Goal: Task Accomplishment & Management: Manage account settings

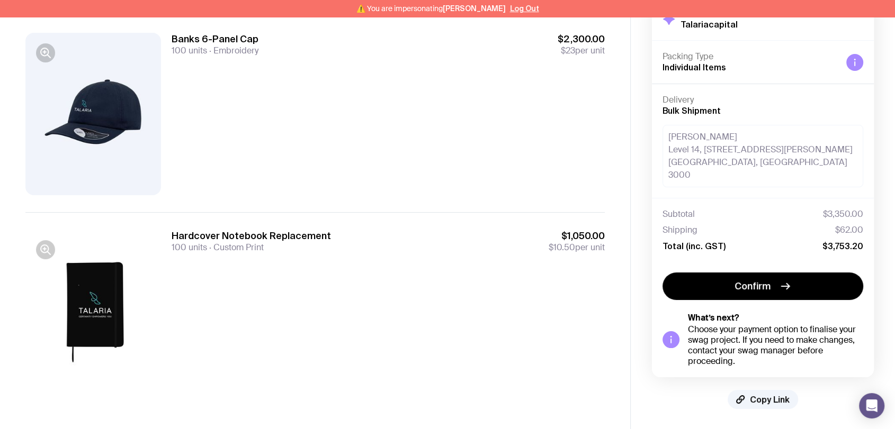
scroll to position [109, 0]
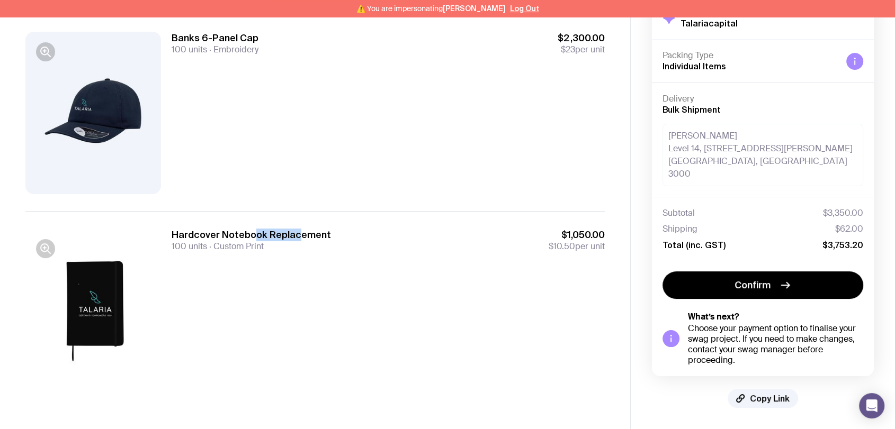
drag, startPoint x: 297, startPoint y: 238, endPoint x: 255, endPoint y: 240, distance: 41.9
click at [255, 240] on h3 "Hardcover Notebook Replacement" at bounding box center [251, 235] width 159 height 13
click at [322, 238] on h3 "Hardcover Notebook Replacement" at bounding box center [251, 235] width 159 height 13
drag, startPoint x: 293, startPoint y: 237, endPoint x: 327, endPoint y: 243, distance: 34.0
click at [327, 243] on div "Hardcover Notebook Replacement 100 units Custom Print $1,050.00 $10.50 per unit" at bounding box center [388, 240] width 433 height 23
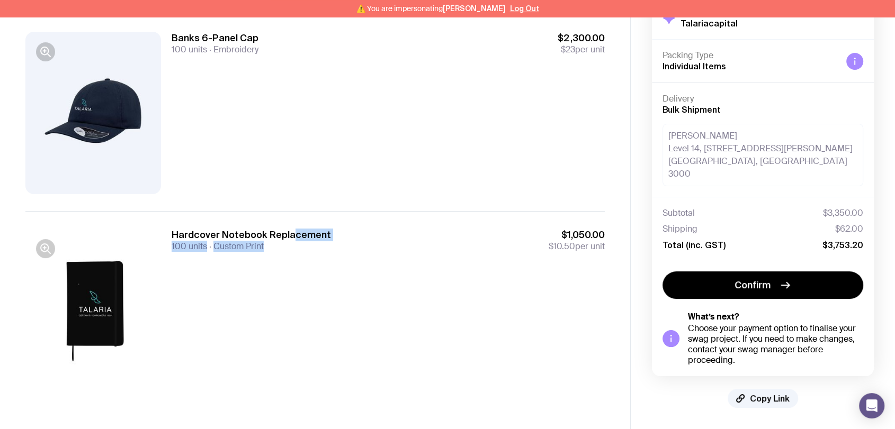
click at [335, 244] on div "Hardcover Notebook Replacement 100 units Custom Print $1,050.00 $10.50 per unit" at bounding box center [388, 240] width 433 height 23
drag, startPoint x: 329, startPoint y: 237, endPoint x: 267, endPoint y: 239, distance: 62.0
click at [267, 239] on div "Hardcover Notebook Replacement 100 units Custom Print $1,050.00 $10.50 per unit" at bounding box center [388, 240] width 433 height 23
click at [267, 238] on h3 "Hardcover Notebook Replacement" at bounding box center [251, 235] width 159 height 13
drag, startPoint x: 294, startPoint y: 234, endPoint x: 355, endPoint y: 240, distance: 61.2
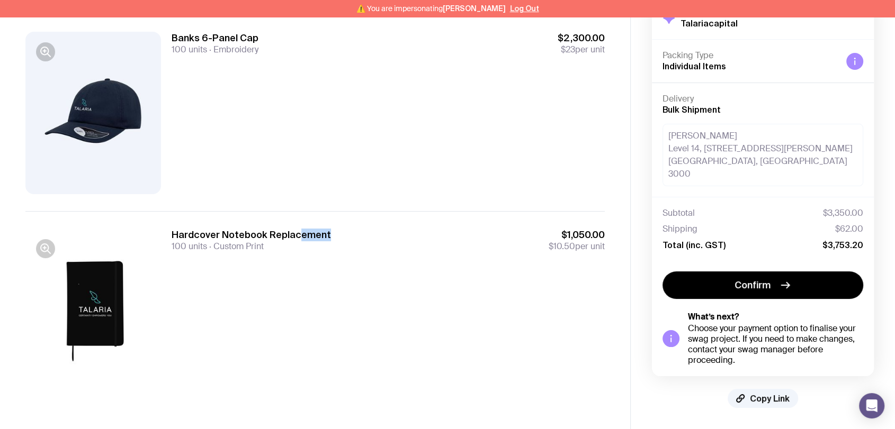
click at [352, 240] on div "Hardcover Notebook Replacement 100 units Custom Print $1,050.00 $10.50 per unit" at bounding box center [388, 240] width 433 height 23
drag, startPoint x: 379, startPoint y: 241, endPoint x: 332, endPoint y: 240, distance: 46.6
click at [333, 240] on div "Hardcover Notebook Replacement 100 units Custom Print $1,050.00 $10.50 per unit" at bounding box center [388, 240] width 433 height 23
click at [322, 240] on h3 "Hardcover Notebook Replacement" at bounding box center [251, 235] width 159 height 13
drag, startPoint x: 266, startPoint y: 238, endPoint x: 331, endPoint y: 238, distance: 65.1
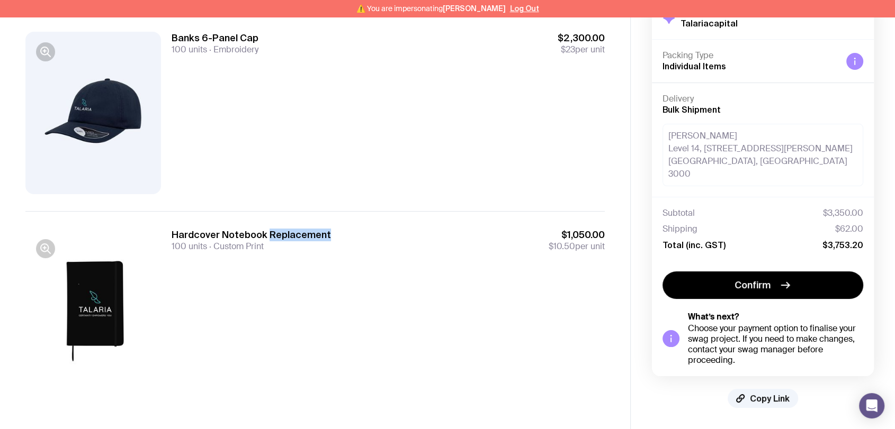
click at [331, 238] on div "Hardcover Notebook Replacement 100 units Custom Print $1,050.00 $10.50 per unit" at bounding box center [388, 240] width 433 height 23
